Goal: Task Accomplishment & Management: Use online tool/utility

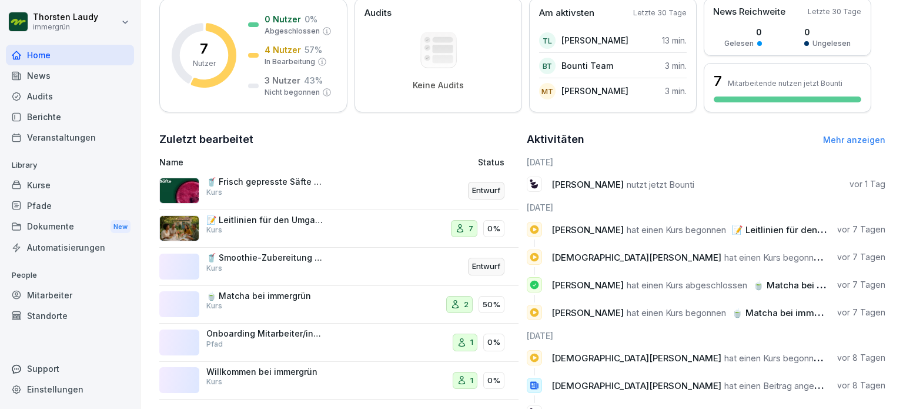
scroll to position [228, 0]
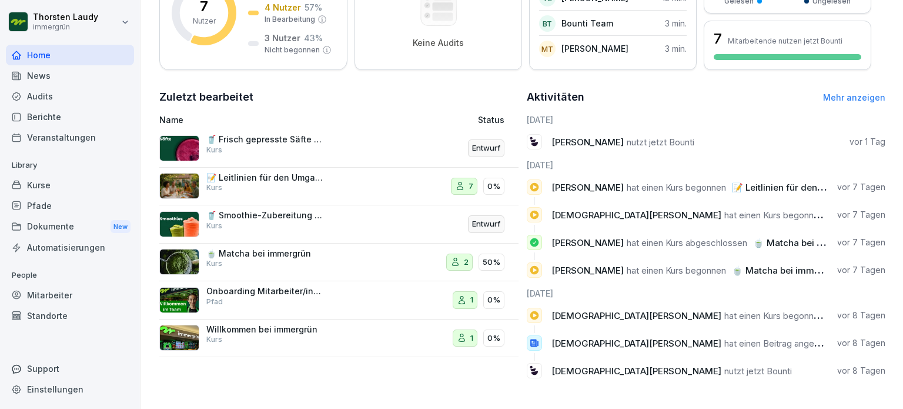
click at [45, 185] on div "Kurse" at bounding box center [70, 185] width 128 height 21
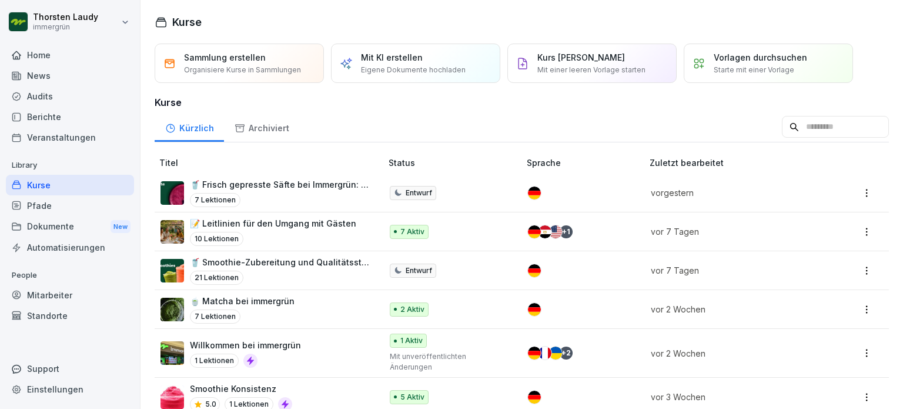
click at [42, 183] on div "Kurse" at bounding box center [70, 185] width 128 height 21
click at [390, 63] on div "Mit KI erstellen Eigene Dokumente hochladen" at bounding box center [413, 63] width 105 height 24
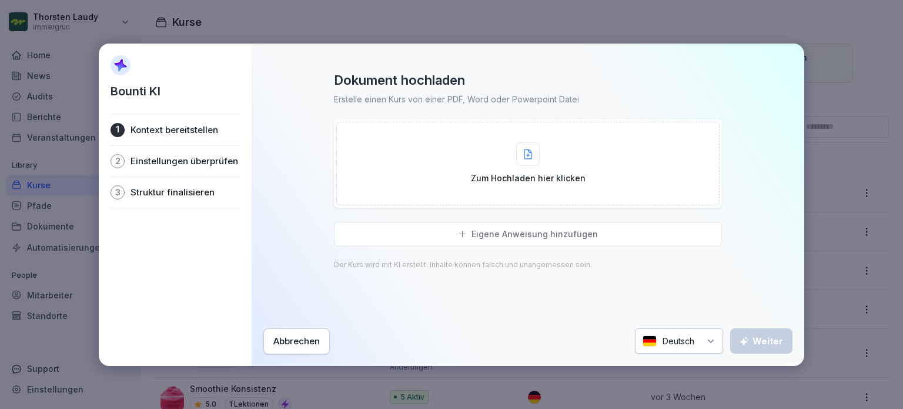
click at [529, 156] on icon at bounding box center [528, 154] width 8 height 11
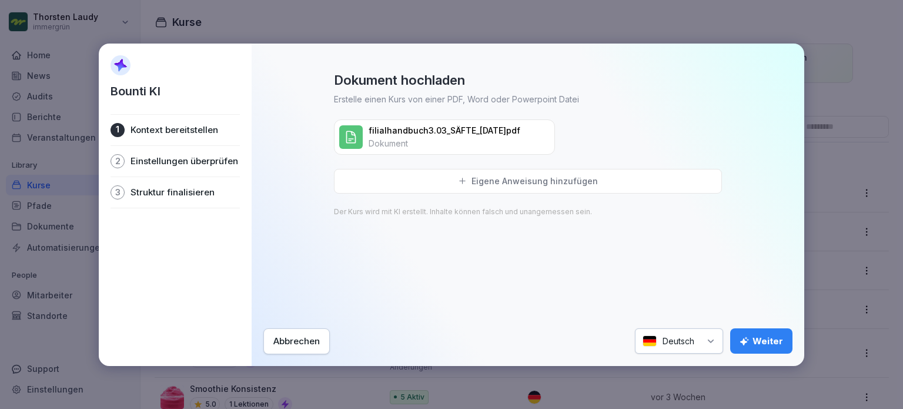
click at [772, 340] on div "Weiter" at bounding box center [762, 341] width 44 height 13
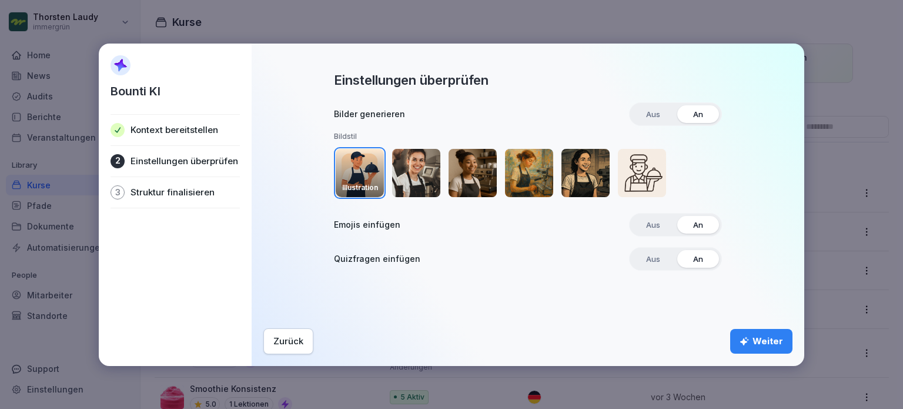
click at [417, 169] on img "button" at bounding box center [416, 173] width 48 height 48
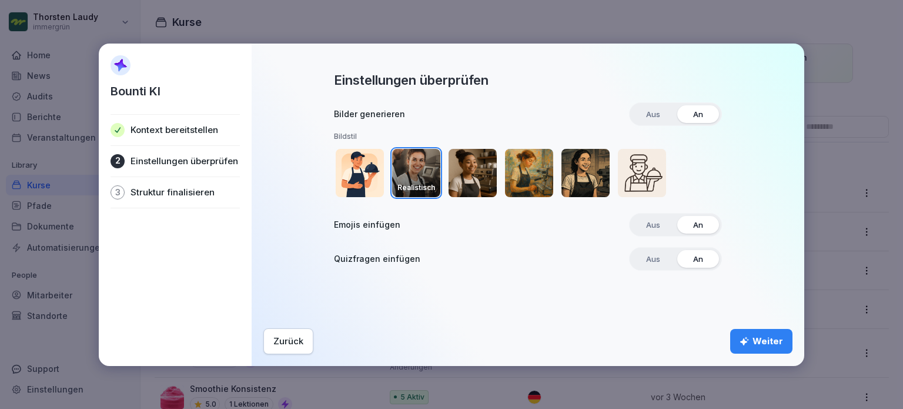
click at [769, 347] on div "Weiter" at bounding box center [762, 341] width 44 height 13
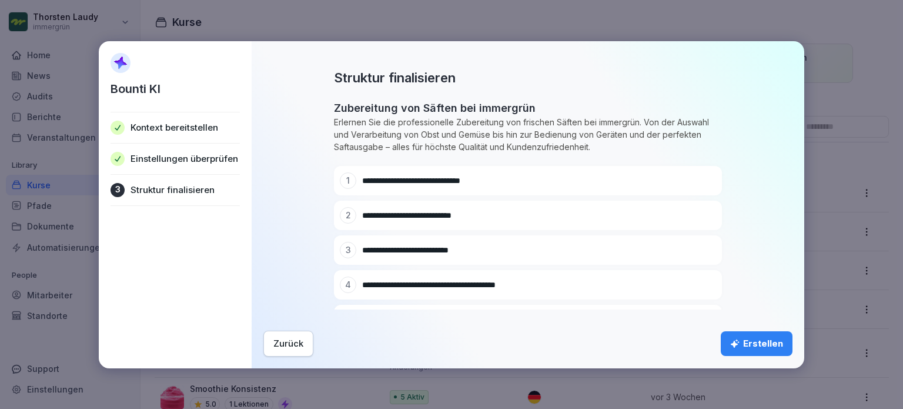
click at [753, 342] on div "Erstellen" at bounding box center [756, 343] width 53 height 13
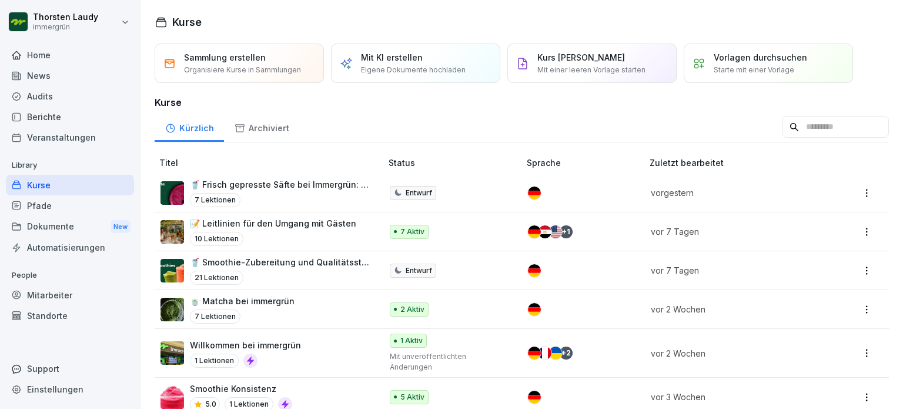
click at [43, 182] on div "Kurse" at bounding box center [70, 185] width 128 height 21
click at [372, 61] on p "Mit KI erstellen" at bounding box center [392, 57] width 62 height 12
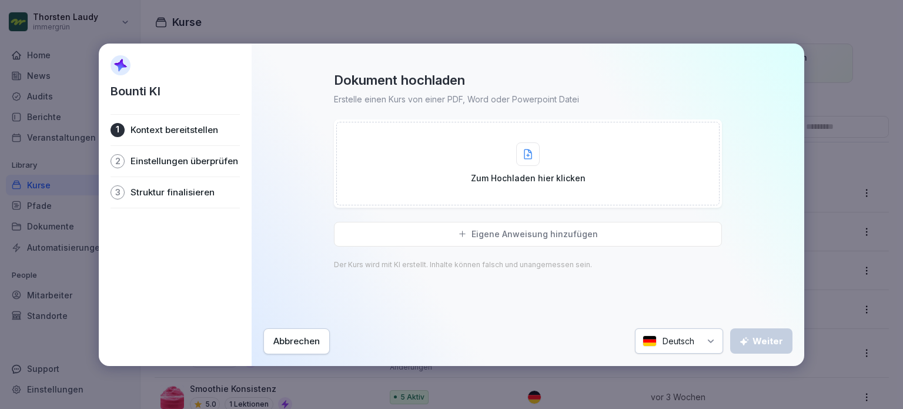
click at [532, 157] on icon at bounding box center [528, 153] width 7 height 9
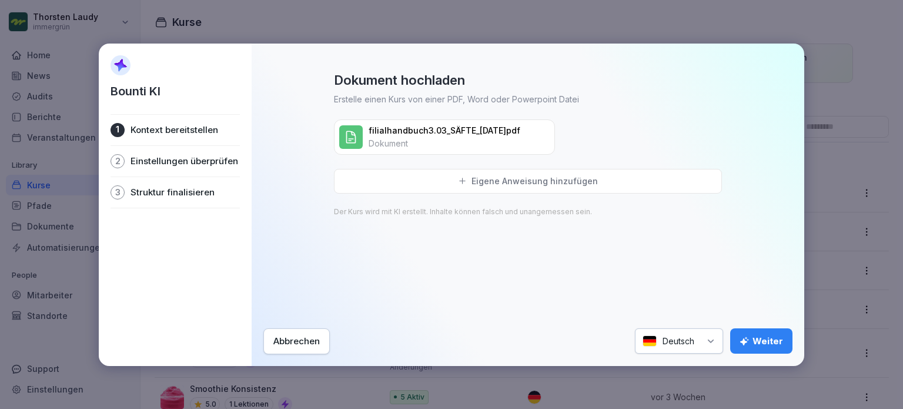
click at [769, 338] on div "Weiter" at bounding box center [762, 341] width 44 height 13
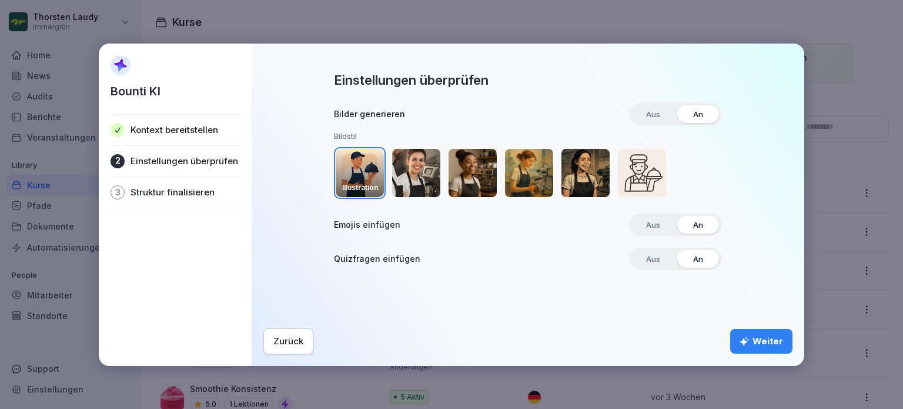
click at [409, 178] on img "button" at bounding box center [416, 173] width 48 height 48
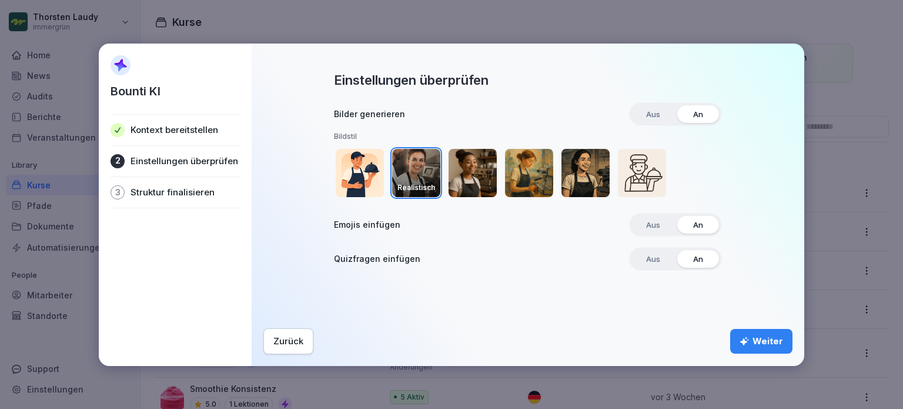
click at [760, 335] on div "Weiter" at bounding box center [762, 341] width 44 height 13
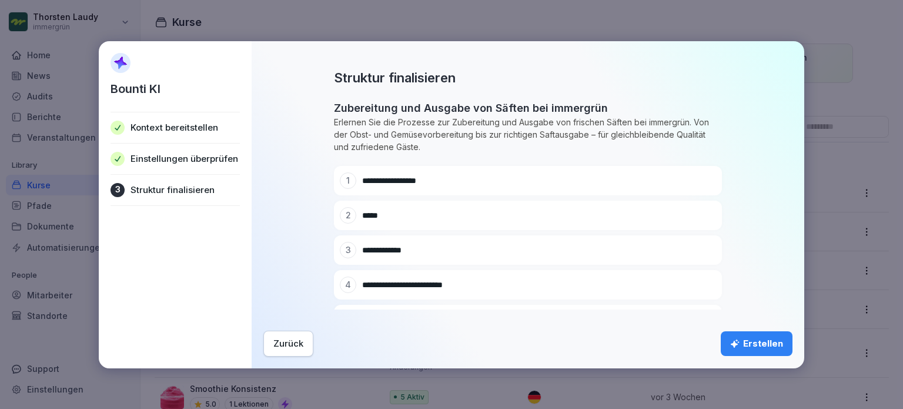
click at [766, 346] on div "Erstellen" at bounding box center [756, 343] width 53 height 13
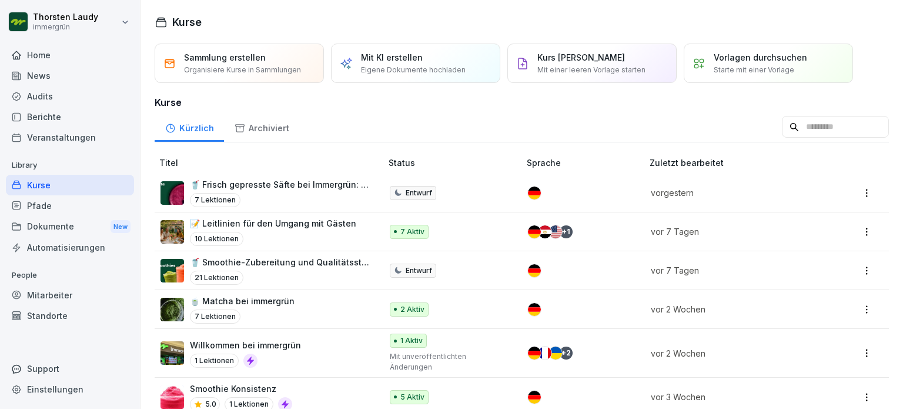
click at [76, 228] on div "Dokumente New" at bounding box center [70, 227] width 128 height 22
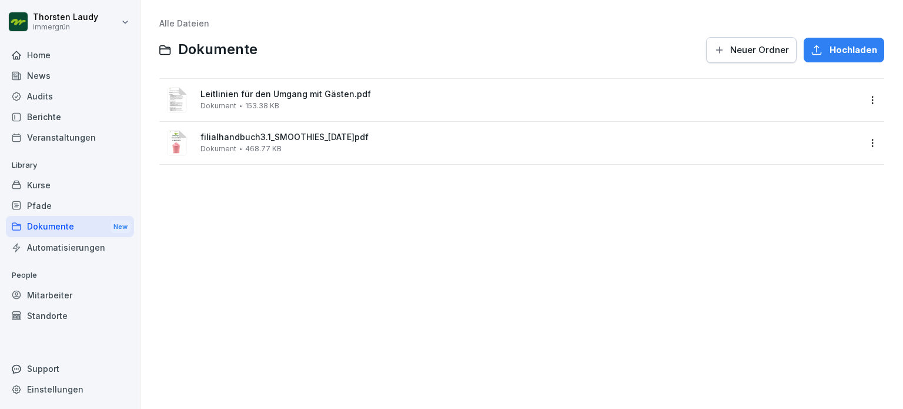
click at [40, 188] on div "Kurse" at bounding box center [70, 185] width 128 height 21
